Goal: Task Accomplishment & Management: Manage account settings

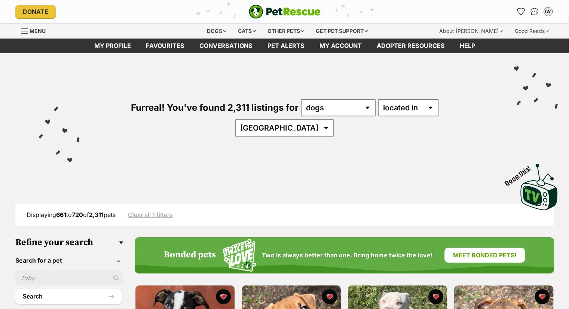
click at [71, 271] on input "text" at bounding box center [69, 278] width 108 height 14
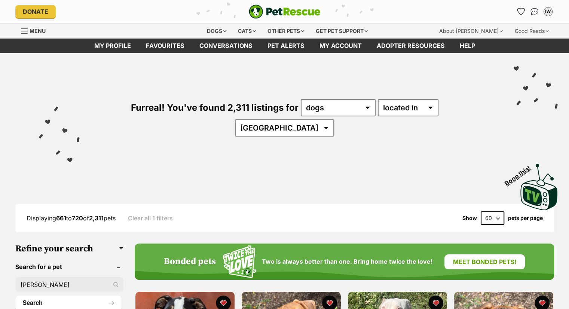
type input "mason"
click at [15, 295] on button "Search" at bounding box center [68, 302] width 106 height 15
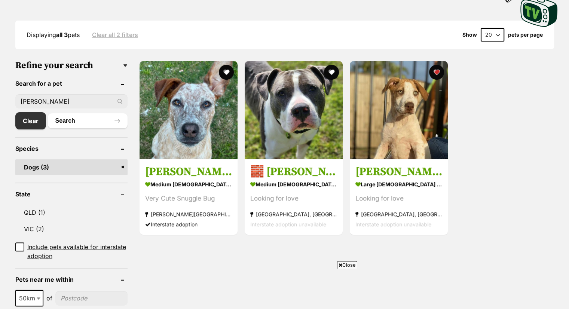
scroll to position [164, 0]
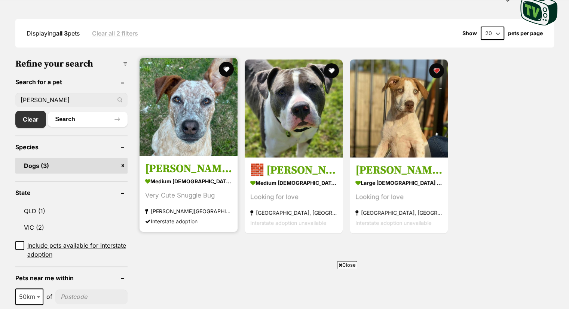
click at [207, 125] on img at bounding box center [188, 107] width 98 height 98
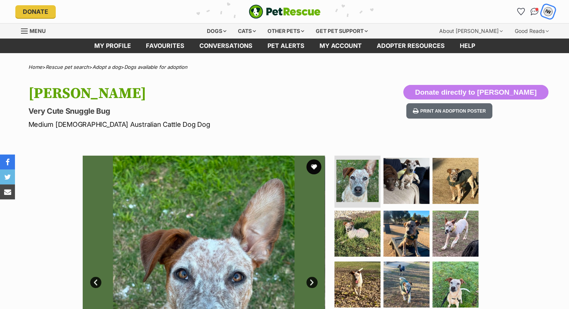
click at [551, 10] on div "IW" at bounding box center [548, 12] width 10 height 10
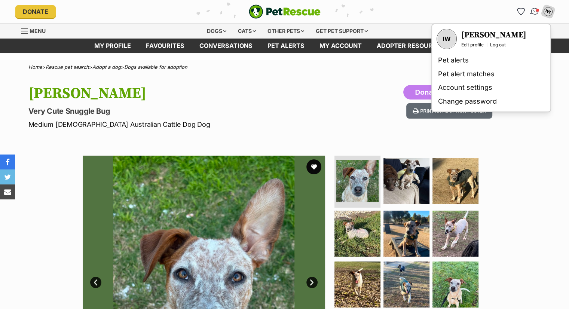
click at [535, 11] on img "Conversations" at bounding box center [534, 12] width 10 height 10
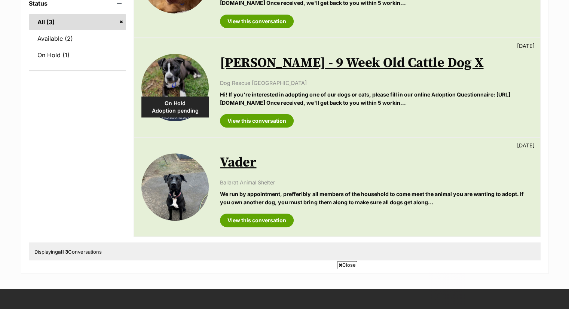
scroll to position [120, 0]
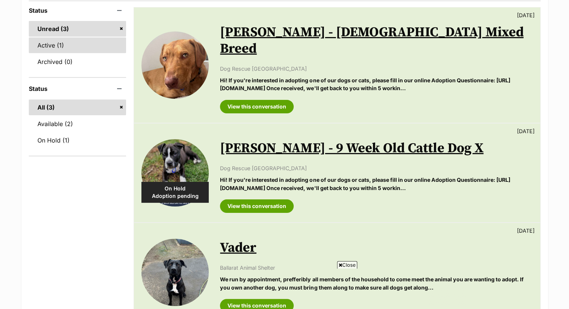
click at [63, 44] on link "Active (1)" at bounding box center [78, 45] width 98 height 16
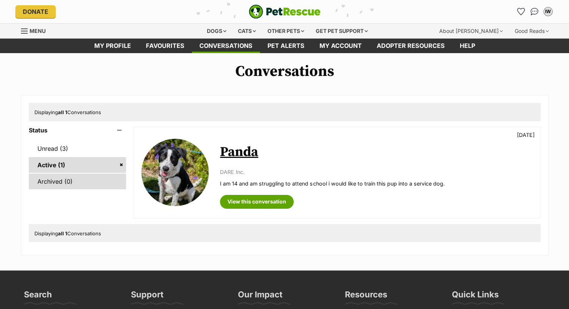
click at [58, 181] on link "Archived (0)" at bounding box center [78, 181] width 98 height 16
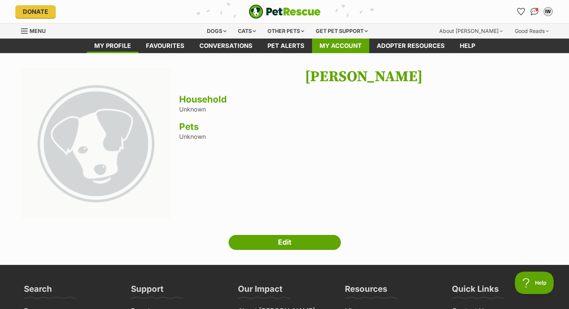
click at [335, 44] on link "My account" at bounding box center [340, 46] width 57 height 15
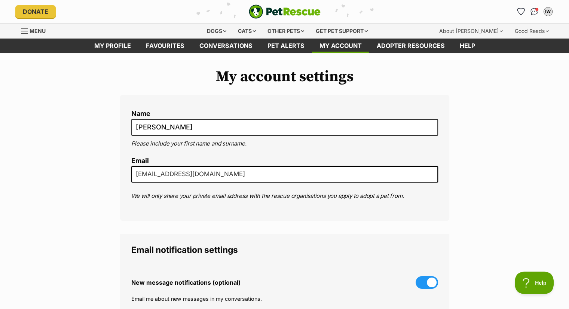
click at [27, 25] on link "Menu" at bounding box center [36, 30] width 30 height 13
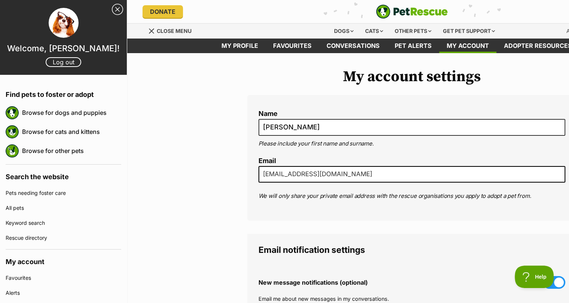
click at [202, 141] on div "My account settings Name [PERSON_NAME] Please include your first name and surna…" at bounding box center [411, 285] width 569 height 434
